Goal: Register for event/course

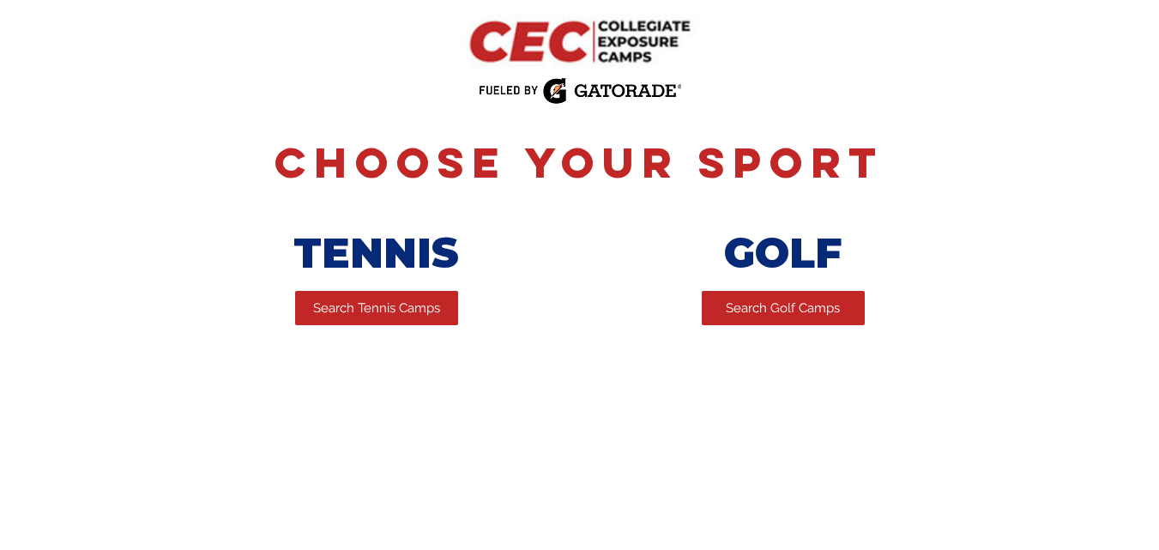
click at [786, 305] on span "Search Golf Camps" at bounding box center [783, 308] width 114 height 18
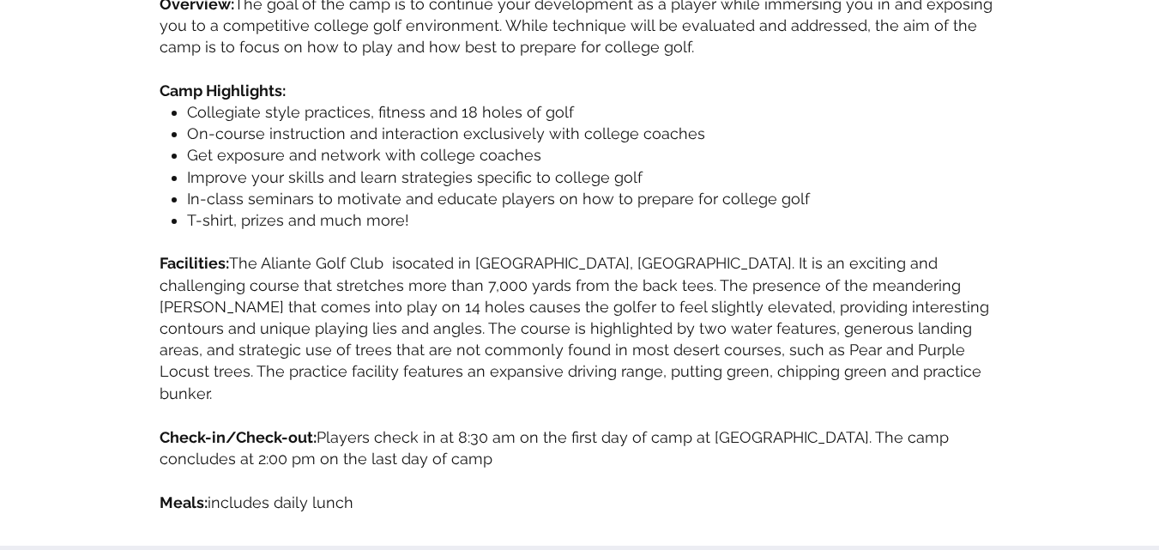
scroll to position [655, 0]
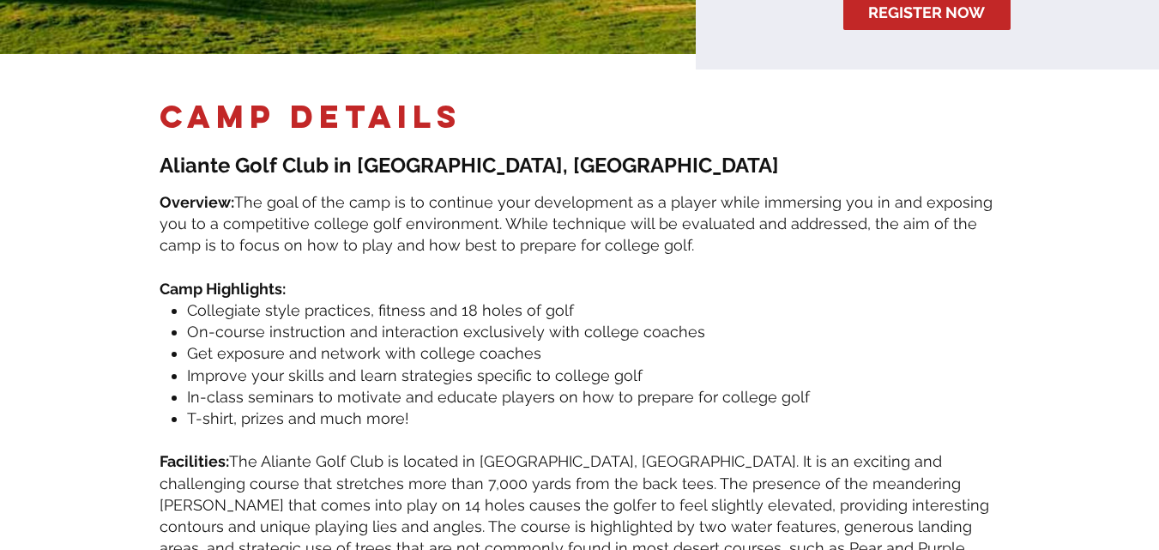
scroll to position [457, 0]
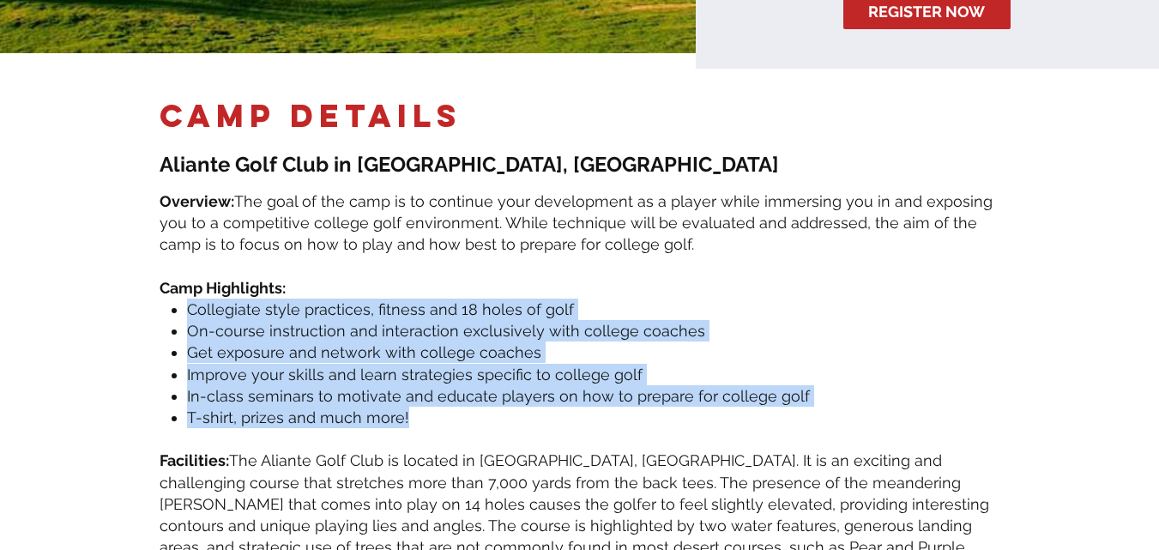
drag, startPoint x: 414, startPoint y: 402, endPoint x: 179, endPoint y: 288, distance: 261.3
click at [179, 299] on ul "Collegiate style practices, fitness and 18 holes of golf On-course instruction …" at bounding box center [583, 364] width 833 height 130
click at [229, 305] on p "Collegiate style practices, fitness and 18 holes of golf" at bounding box center [593, 309] width 813 height 21
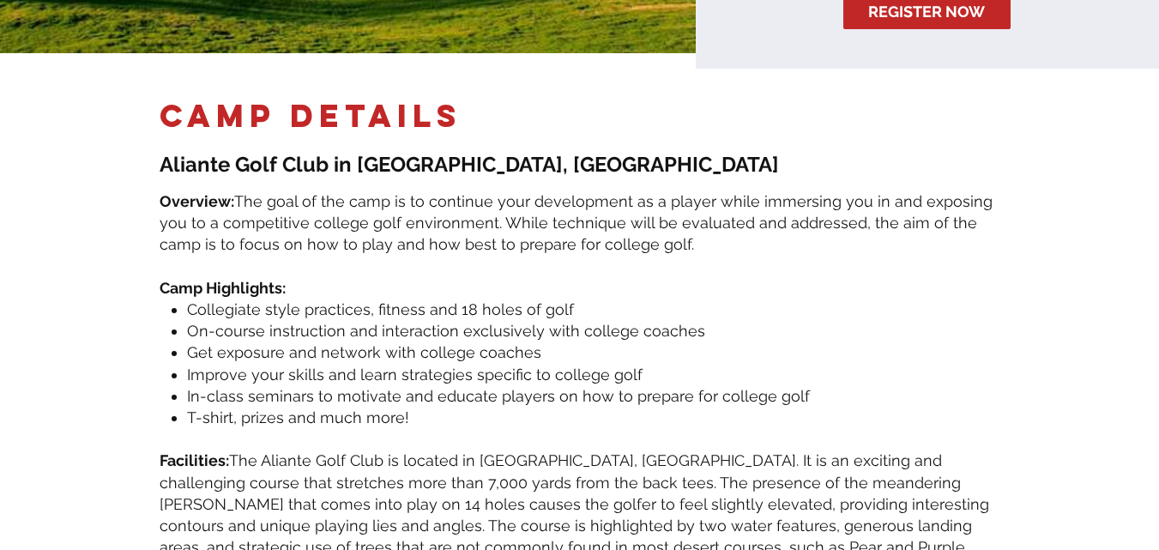
click at [184, 299] on ul "Collegiate style practices, fitness and 18 holes of golf On-course instruction …" at bounding box center [583, 364] width 833 height 130
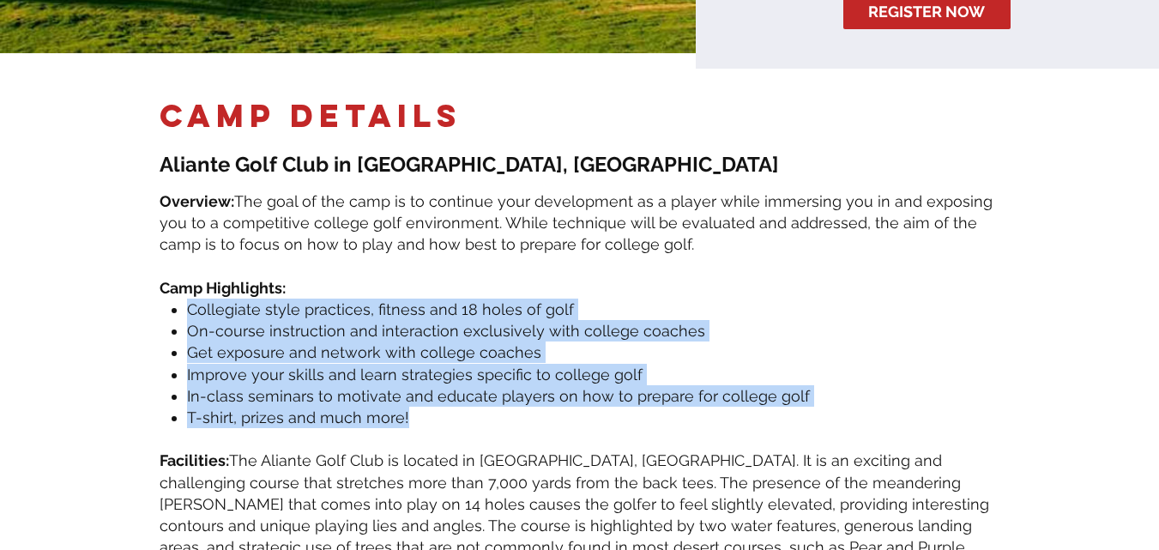
drag, startPoint x: 418, startPoint y: 401, endPoint x: 172, endPoint y: 299, distance: 266.5
click at [172, 299] on ul "Collegiate style practices, fitness and 18 holes of golf On-course instruction …" at bounding box center [583, 364] width 833 height 130
copy ul "Collegiate style practices, fitness and 18 holes of golf On-course instruction …"
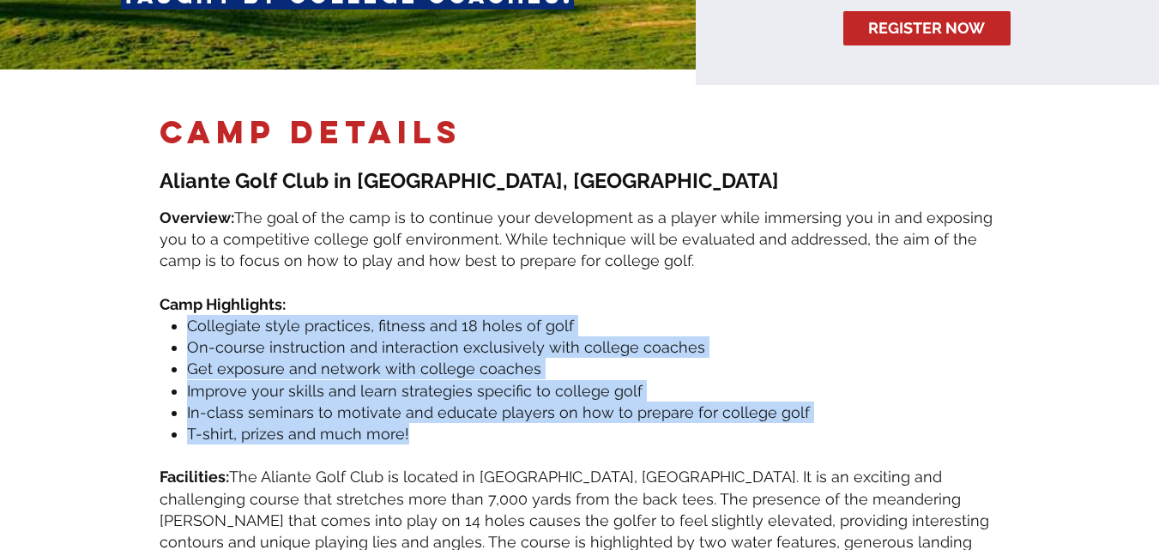
scroll to position [442, 0]
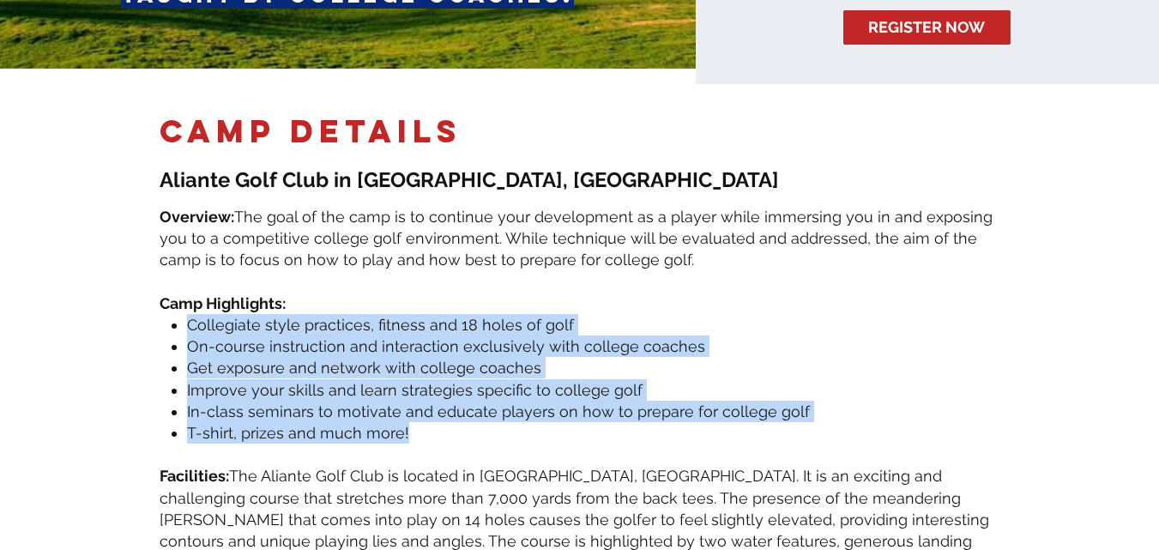
click at [178, 418] on ul "Collegiate style practices, fitness and 18 holes of golf On-course instruction …" at bounding box center [583, 379] width 833 height 130
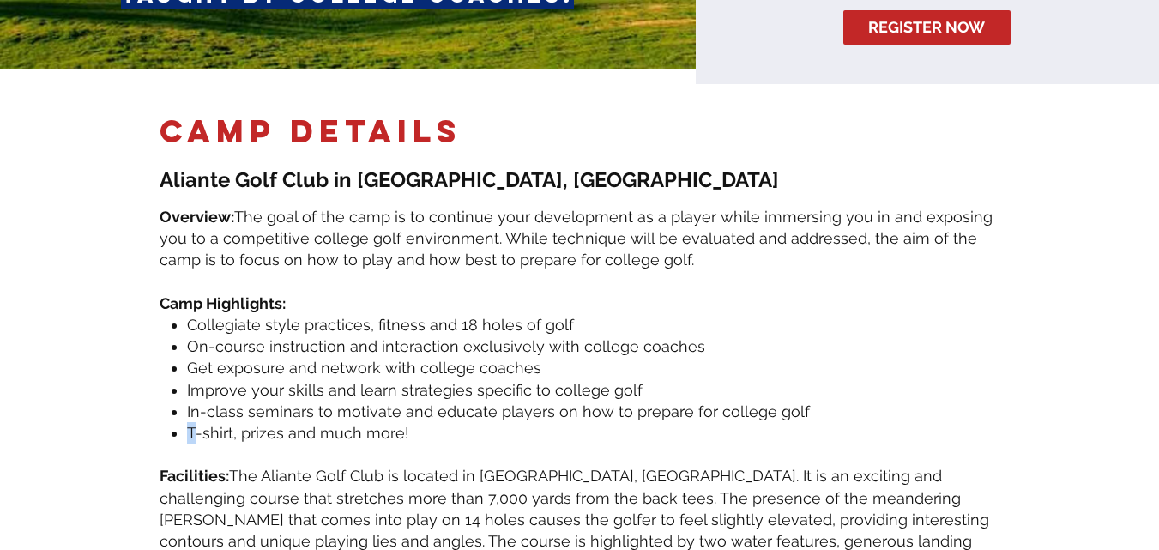
click at [178, 418] on ul "Collegiate style practices, fitness and 18 holes of golf On-course instruction …" at bounding box center [583, 379] width 833 height 130
click at [194, 424] on span "T-shirt, prizes and much more!" at bounding box center [298, 433] width 222 height 18
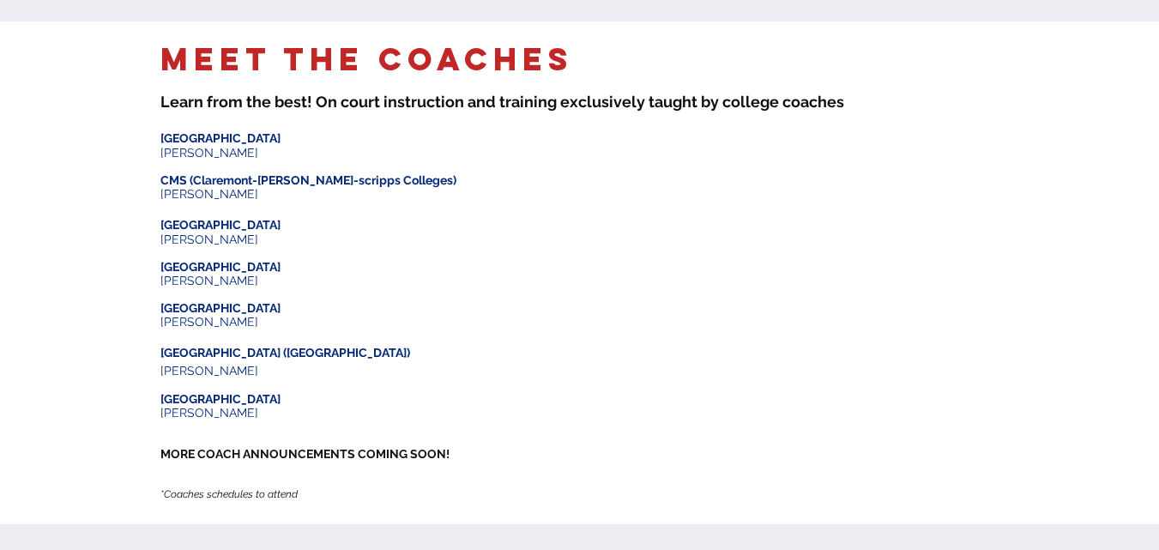
scroll to position [1384, 0]
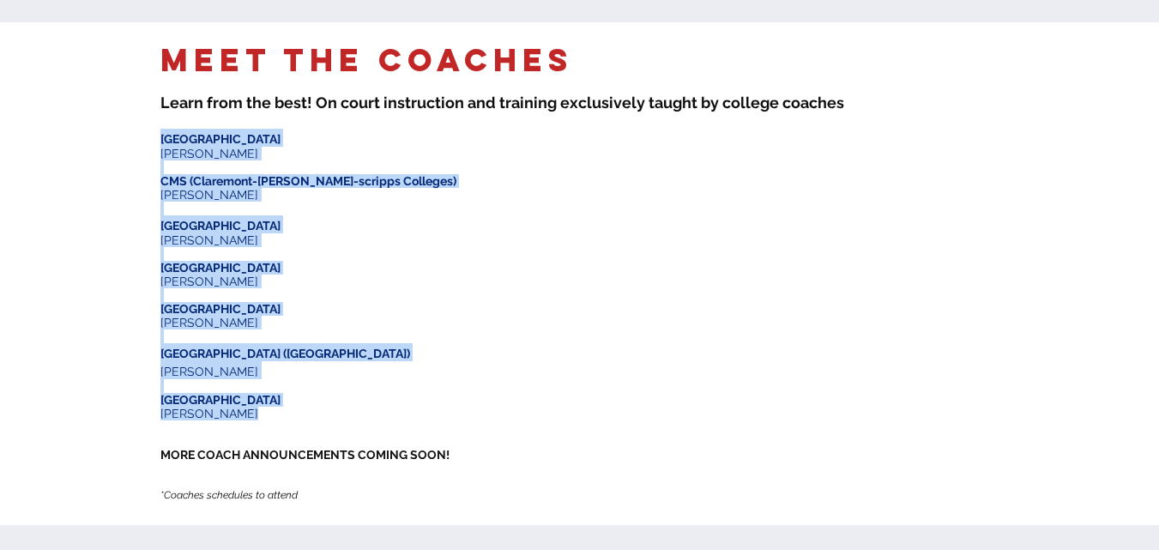
drag, startPoint x: 246, startPoint y: 379, endPoint x: 161, endPoint y: 104, distance: 288.1
click at [161, 129] on div "​ Bowdoin University Jay Durfee ​ CMS (Claremont-mudd-scripps Colleges) Mitchel…" at bounding box center [323, 321] width 327 height 384
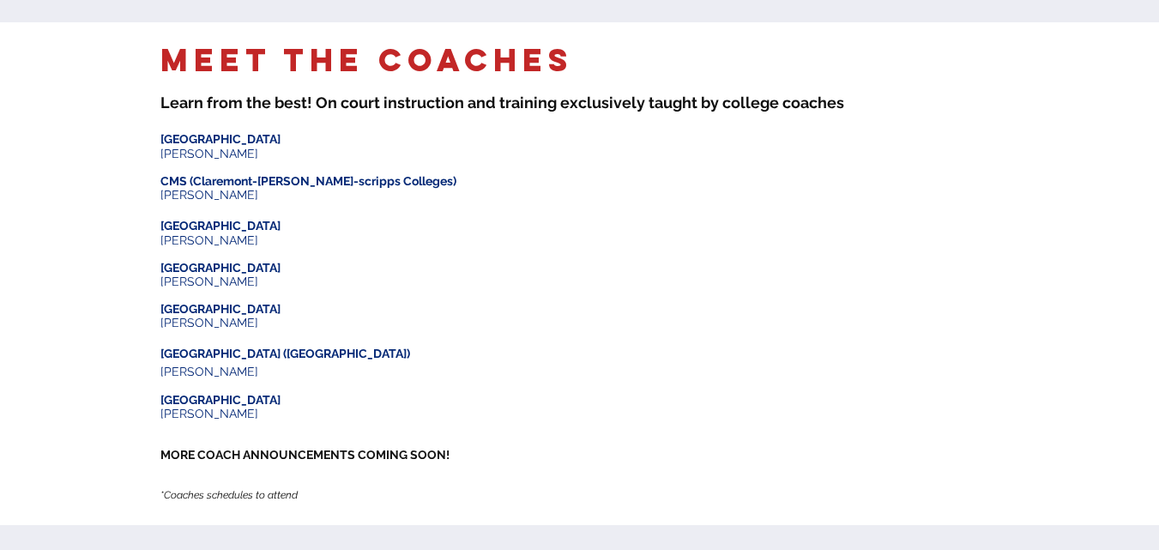
click at [154, 209] on div at bounding box center [579, 273] width 1159 height 503
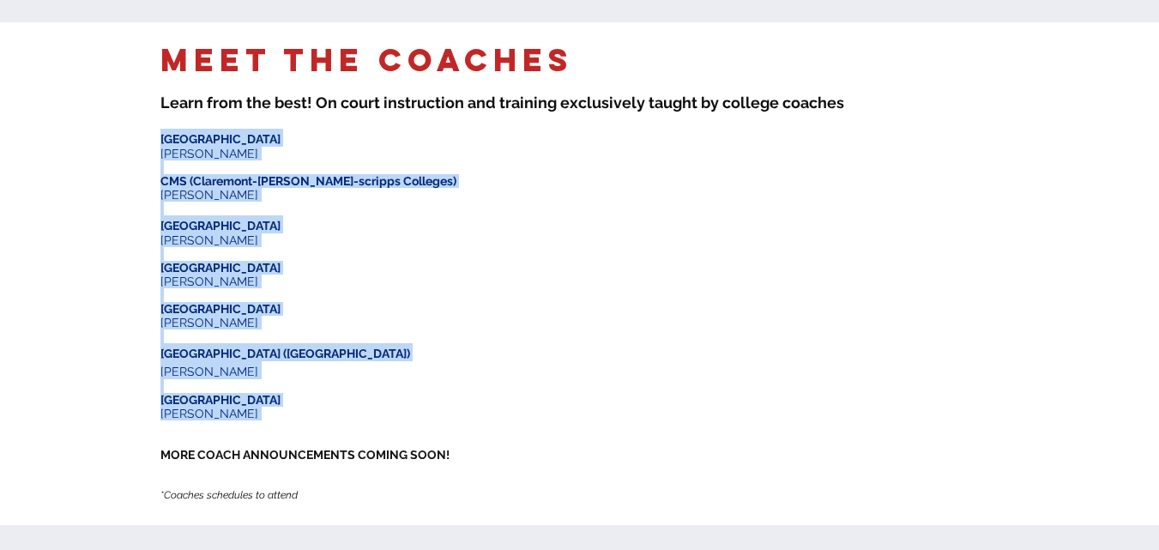
drag, startPoint x: 162, startPoint y: 108, endPoint x: 271, endPoint y: 395, distance: 306.5
click at [271, 395] on div "​ Bowdoin University Jay Durfee ​ CMS (Claremont-mudd-scripps Colleges) Mitchel…" at bounding box center [323, 321] width 327 height 384
click at [227, 420] on p "​ ​ ​ ​ ​ ​ ​ ​ ​ ​" at bounding box center [323, 427] width 327 height 14
drag, startPoint x: 250, startPoint y: 382, endPoint x: 160, endPoint y: 107, distance: 288.6
click at [160, 129] on div "​ Bowdoin University Jay Durfee ​ CMS (Claremont-mudd-scripps Colleges) Mitchel…" at bounding box center [323, 321] width 327 height 384
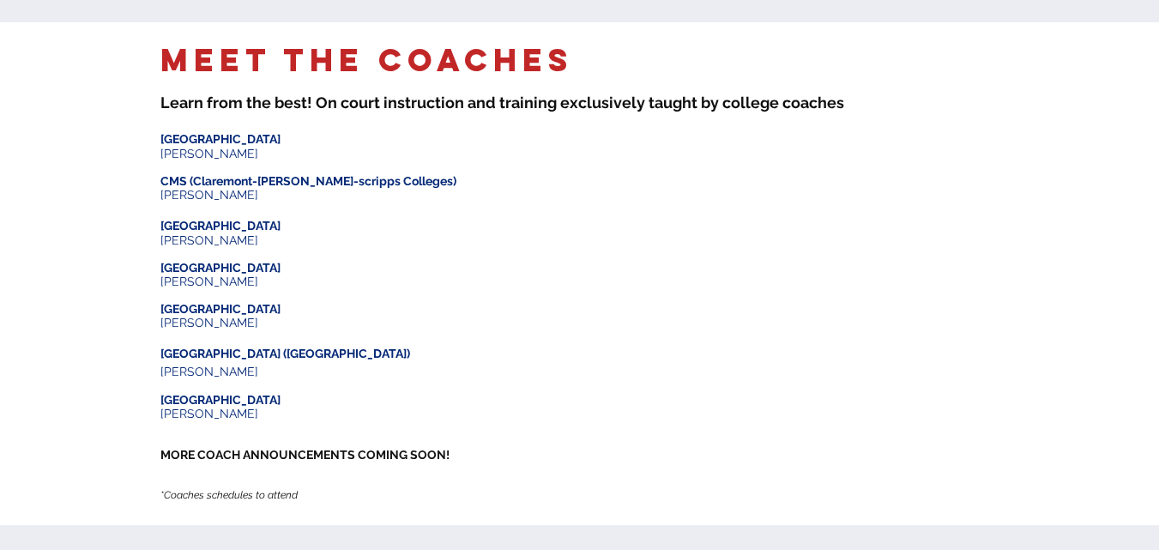
click at [146, 122] on div at bounding box center [579, 273] width 1159 height 503
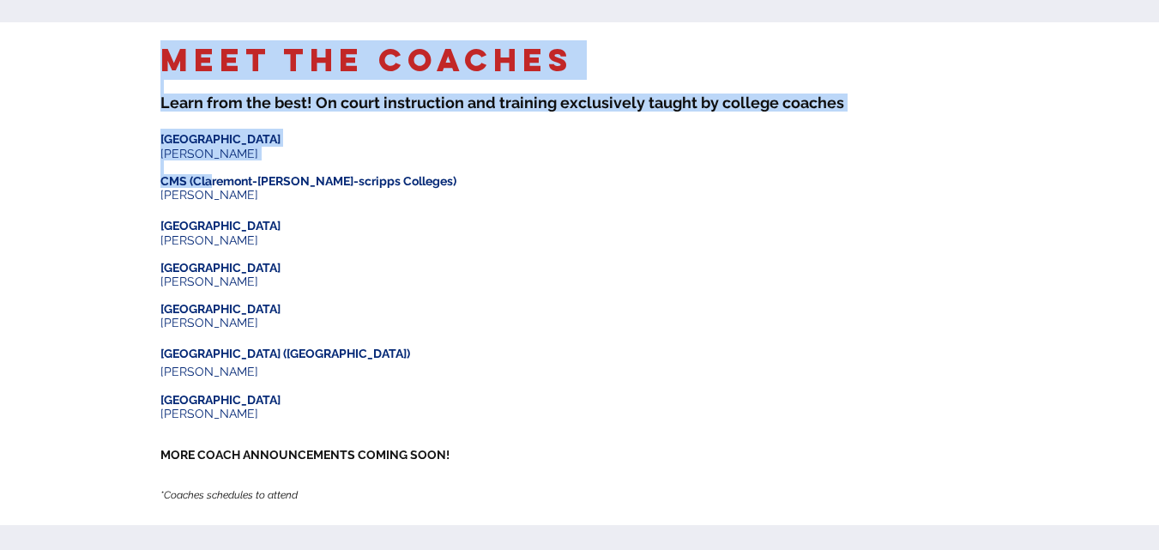
drag, startPoint x: 159, startPoint y: 101, endPoint x: 212, endPoint y: 148, distance: 71.1
click at [212, 148] on div "Meet the Coaches ​ Learn from the best! On court instruction and training e xcl…" at bounding box center [579, 273] width 1159 height 503
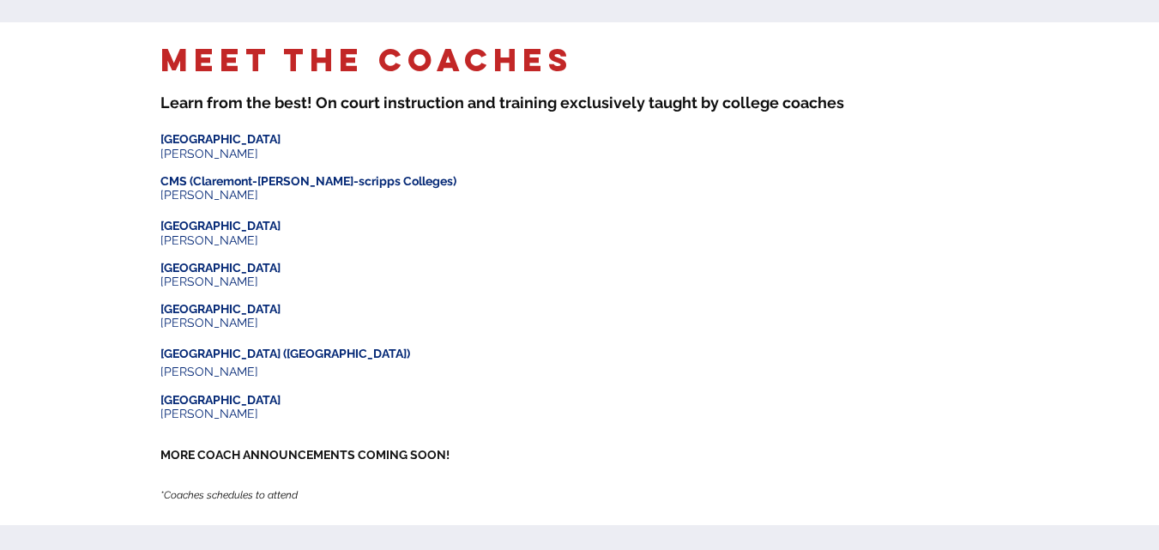
click at [192, 219] on span "Lehigh University" at bounding box center [220, 226] width 120 height 14
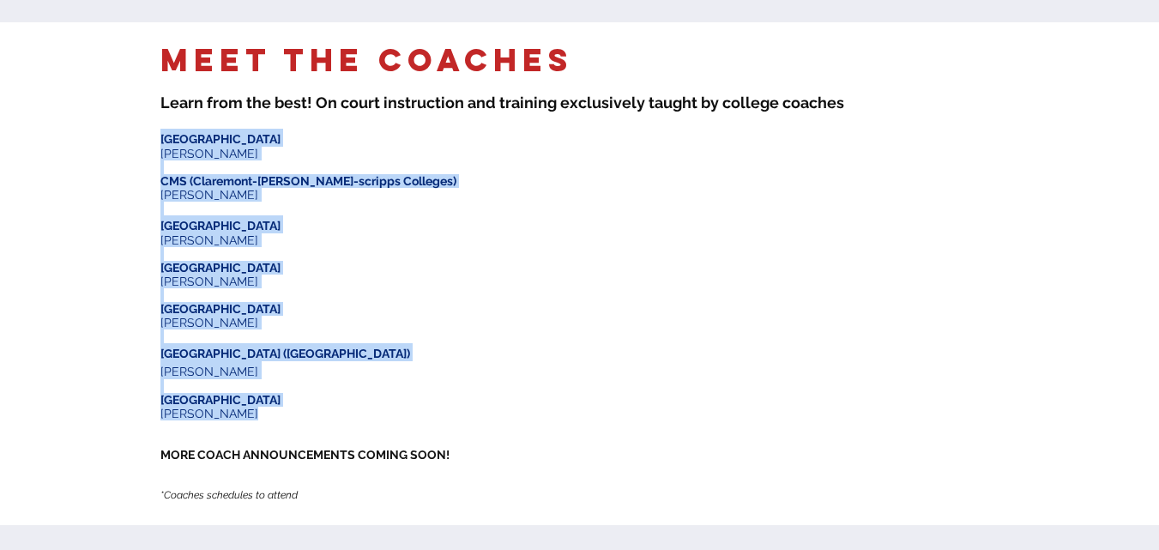
drag, startPoint x: 162, startPoint y: 104, endPoint x: 273, endPoint y: 381, distance: 298.3
click at [273, 381] on div "​ Bowdoin University Jay Durfee ​ CMS (Claremont-mudd-scripps Colleges) Mitchel…" at bounding box center [323, 321] width 327 height 384
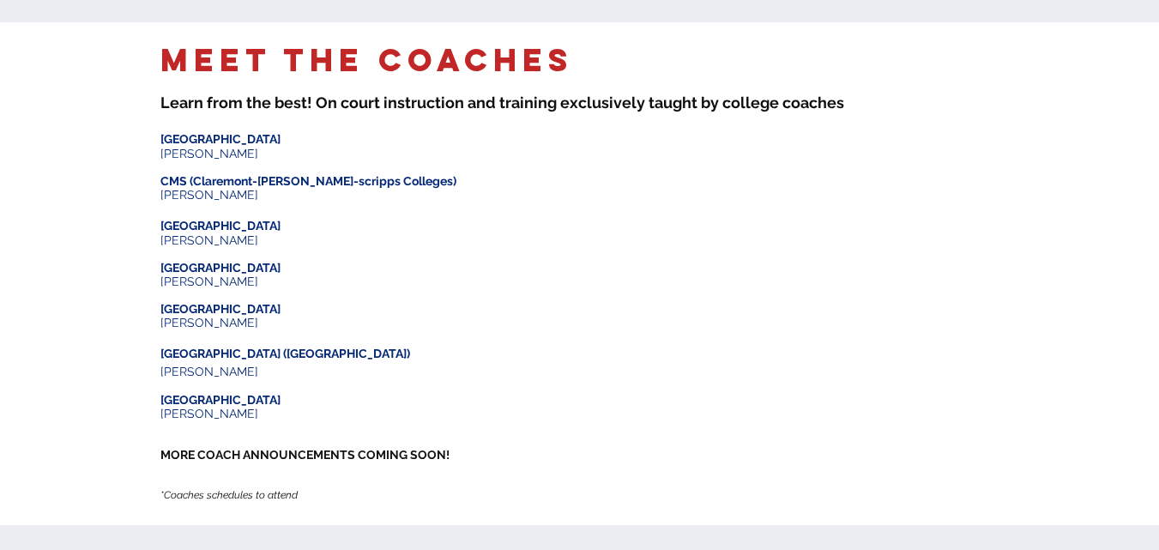
click at [246, 434] on p "​" at bounding box center [323, 441] width 327 height 14
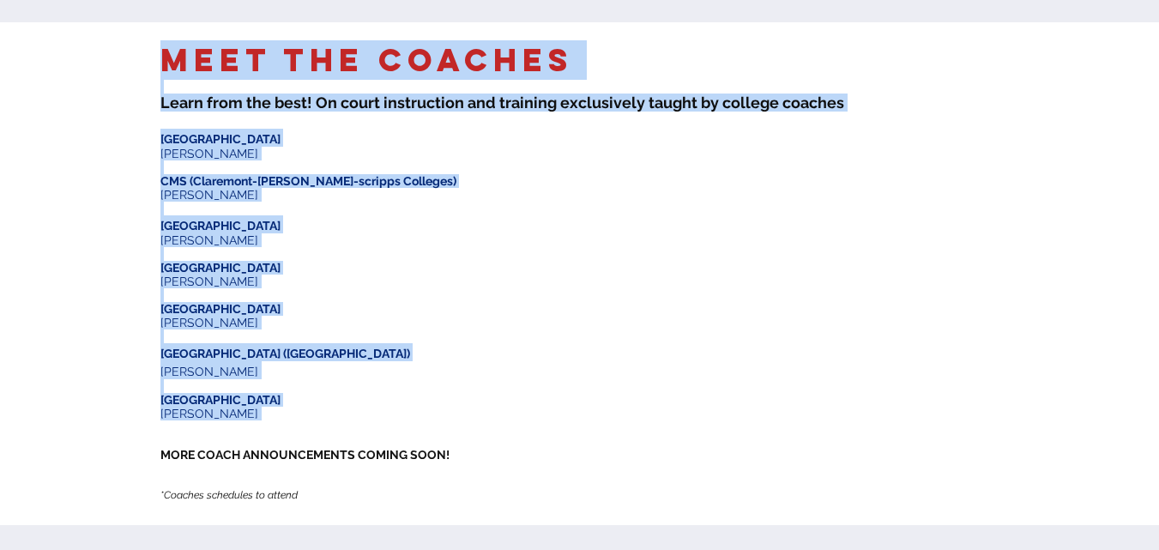
drag, startPoint x: 263, startPoint y: 387, endPoint x: 156, endPoint y: 105, distance: 301.9
click at [156, 105] on div "Meet the Coaches ​ Learn from the best! On court instruction and training e xcl…" at bounding box center [579, 273] width 1159 height 503
click at [165, 132] on span "Bowdoin University" at bounding box center [220, 139] width 120 height 14
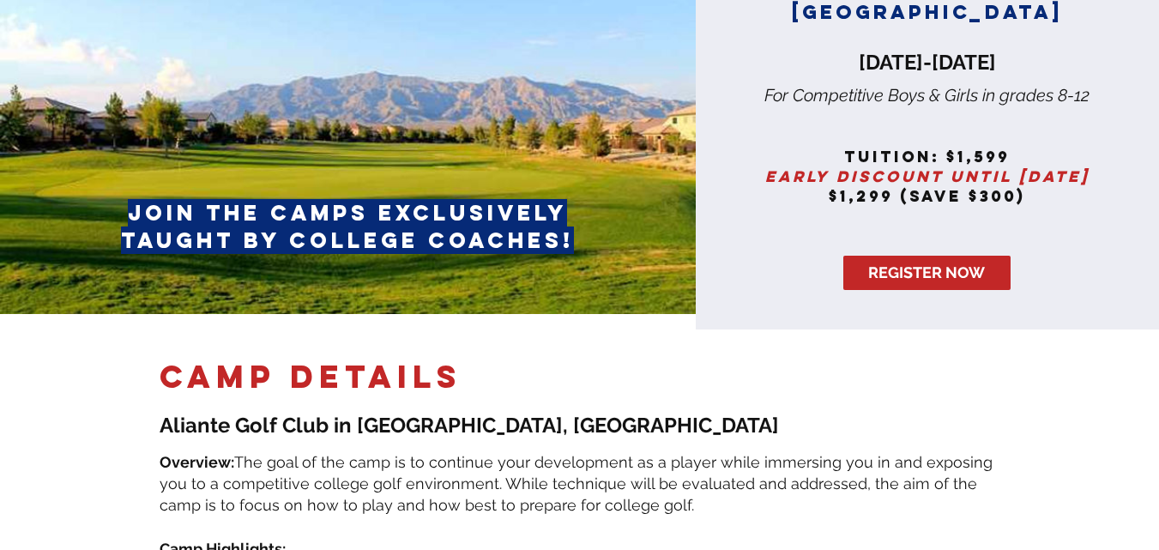
scroll to position [0, 0]
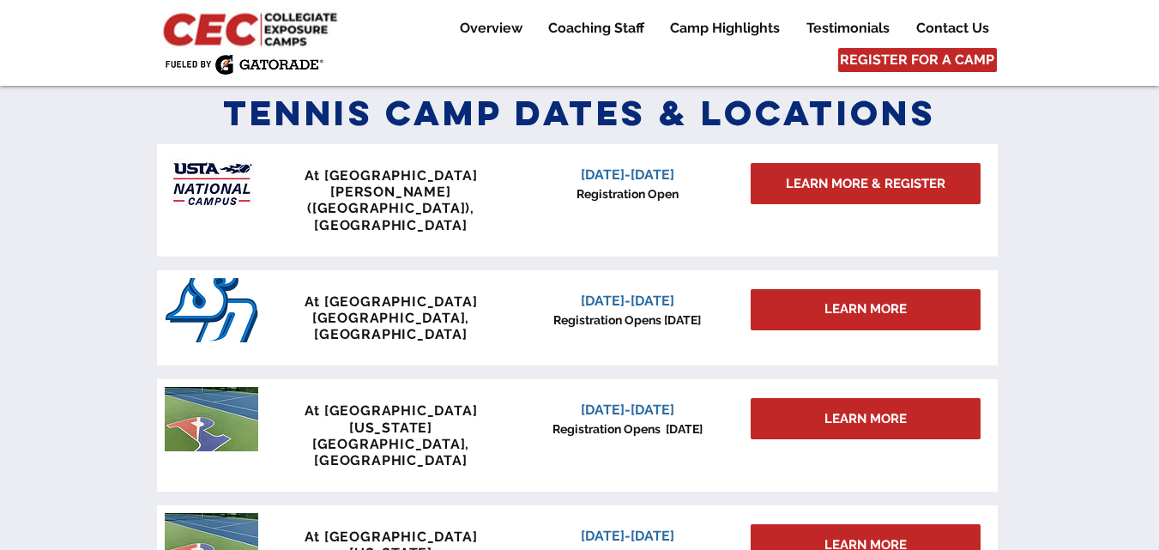
scroll to position [759, 0]
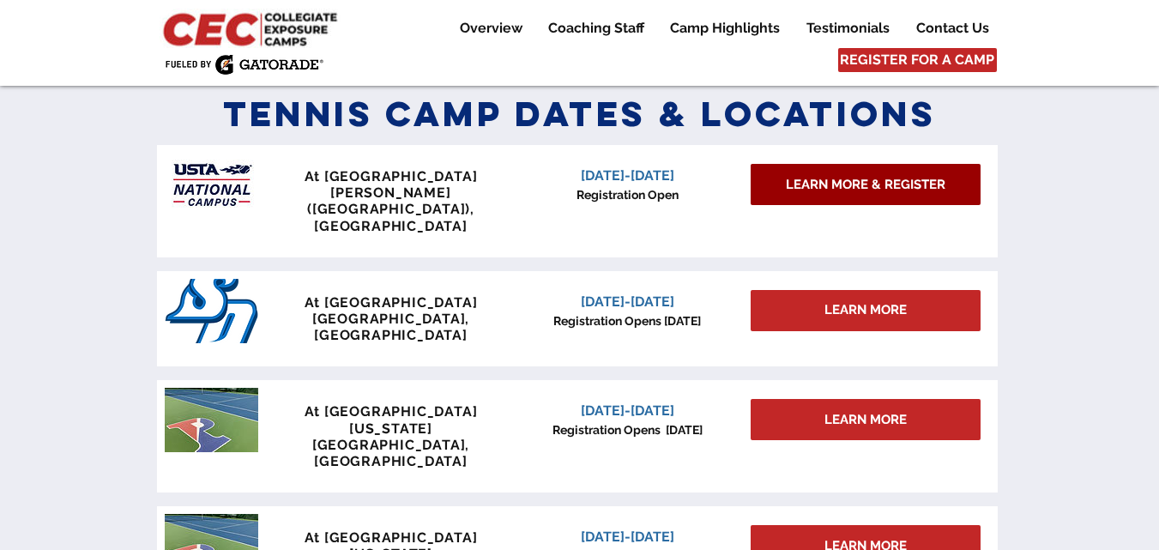
click at [783, 194] on link "LEARN MORE & REGISTER" at bounding box center [866, 184] width 230 height 41
